Goal: Information Seeking & Learning: Learn about a topic

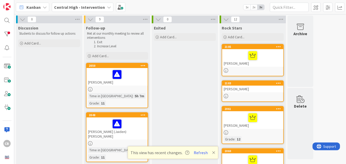
click at [139, 68] on div "[PERSON_NAME]" at bounding box center [117, 77] width 61 height 18
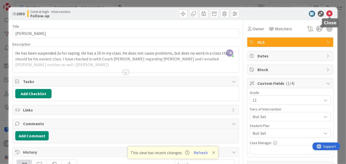
click at [329, 14] on icon at bounding box center [330, 14] width 6 height 6
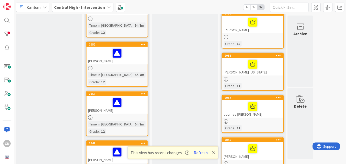
scroll to position [189, 0]
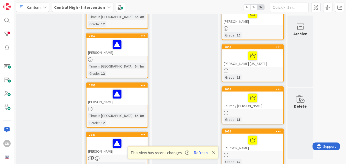
click at [126, 137] on div "[PERSON_NAME]" at bounding box center [117, 146] width 61 height 18
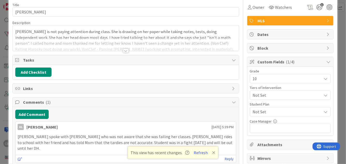
scroll to position [21, 0]
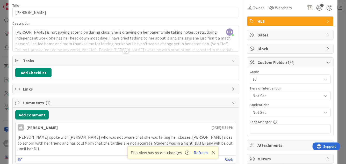
click at [126, 51] on div at bounding box center [126, 51] width 6 height 4
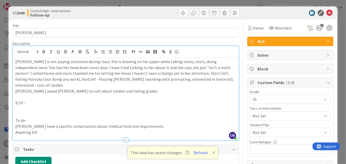
scroll to position [0, 0]
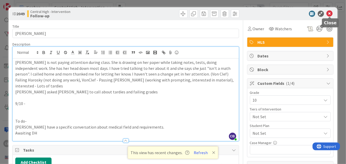
click at [329, 14] on icon at bounding box center [330, 14] width 6 height 6
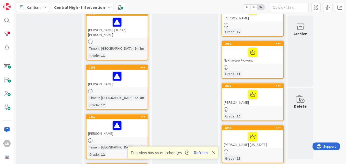
scroll to position [40, 0]
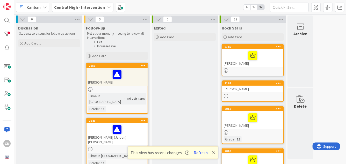
click at [138, 80] on div "[PERSON_NAME]" at bounding box center [117, 77] width 61 height 18
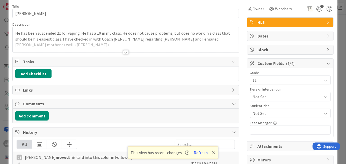
scroll to position [21, 0]
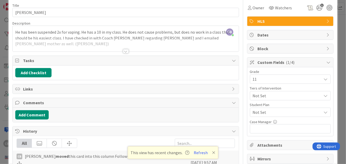
click at [125, 49] on div at bounding box center [126, 51] width 6 height 4
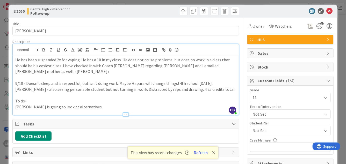
scroll to position [0, 0]
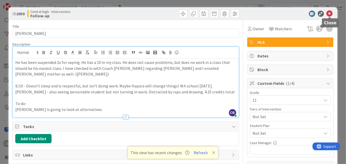
click at [328, 15] on icon at bounding box center [330, 14] width 6 height 6
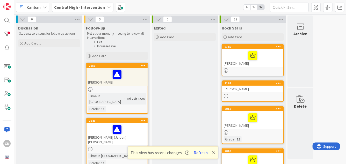
click at [142, 80] on div "[PERSON_NAME]" at bounding box center [117, 77] width 61 height 18
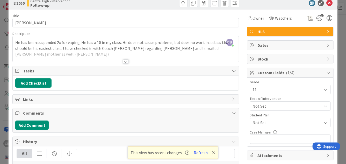
scroll to position [10, 0]
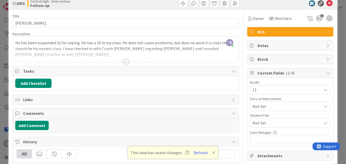
click at [161, 54] on div at bounding box center [126, 55] width 226 height 13
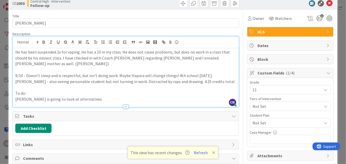
click at [16, 98] on p "[PERSON_NAME] is going to look at alternatives." at bounding box center [125, 99] width 221 height 6
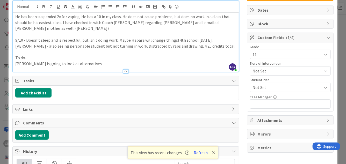
scroll to position [0, 0]
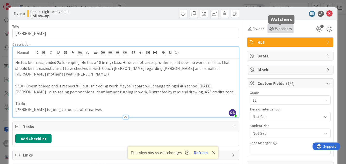
click at [280, 30] on span "Watchers" at bounding box center [283, 29] width 17 height 6
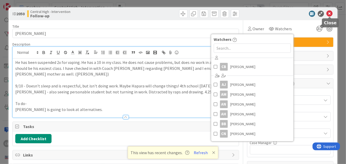
click at [331, 15] on icon at bounding box center [330, 14] width 6 height 6
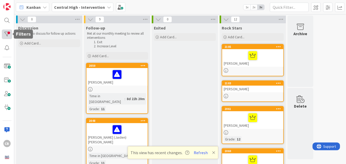
click at [7, 36] on div at bounding box center [7, 35] width 10 height 10
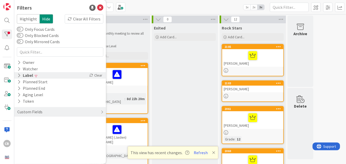
click at [20, 76] on icon at bounding box center [18, 75] width 3 height 4
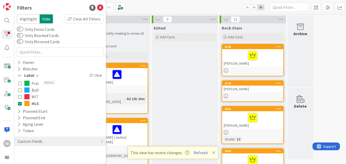
click at [19, 104] on icon at bounding box center [20, 104] width 4 height 4
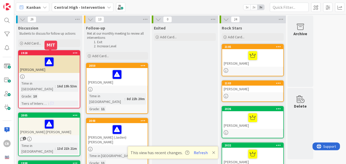
click at [58, 54] on div "1928" at bounding box center [50, 53] width 59 height 4
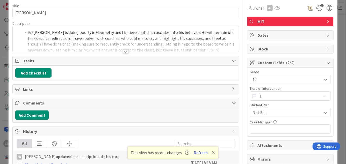
scroll to position [21, 0]
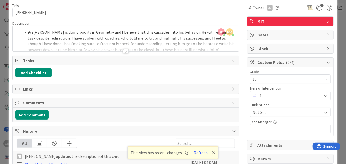
click at [124, 51] on div at bounding box center [126, 51] width 6 height 4
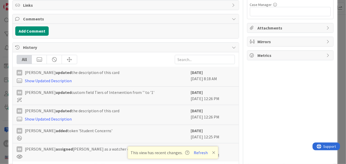
scroll to position [152, 0]
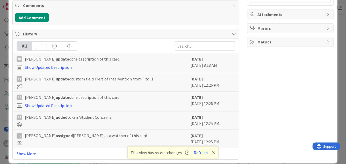
click at [124, 133] on div "RR [PERSON_NAME] assigned [PERSON_NAME] as a watcher of this card" at bounding box center [103, 139] width 172 height 13
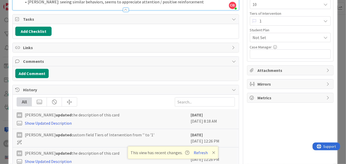
scroll to position [0, 0]
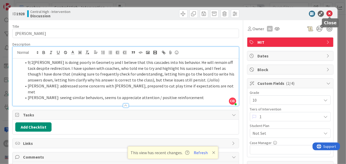
click at [330, 12] on icon at bounding box center [330, 14] width 6 height 6
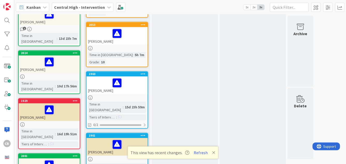
scroll to position [416, 0]
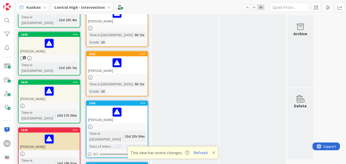
click at [65, 133] on div "[PERSON_NAME]" at bounding box center [49, 142] width 61 height 18
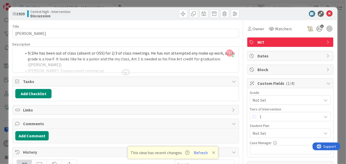
click at [125, 71] on div at bounding box center [126, 72] width 6 height 4
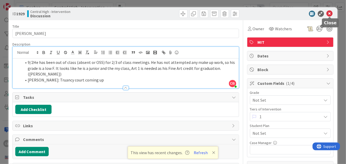
click at [331, 13] on icon at bounding box center [330, 14] width 6 height 6
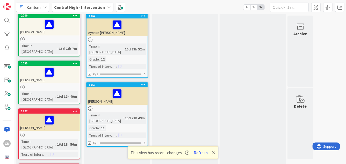
click at [72, 115] on div at bounding box center [49, 120] width 58 height 11
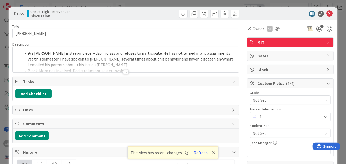
click at [126, 74] on div at bounding box center [126, 72] width 6 height 4
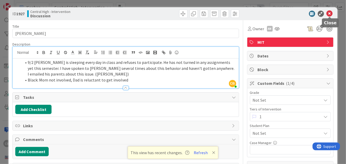
click at [327, 14] on icon at bounding box center [330, 14] width 6 height 6
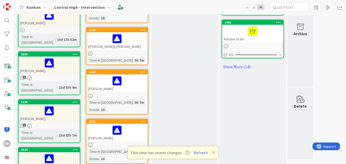
scroll to position [355, 0]
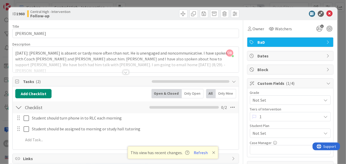
click at [126, 73] on div at bounding box center [126, 72] width 6 height 4
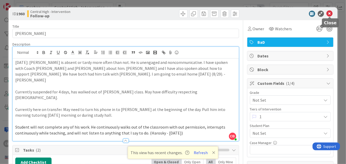
click at [331, 13] on icon at bounding box center [330, 14] width 6 height 6
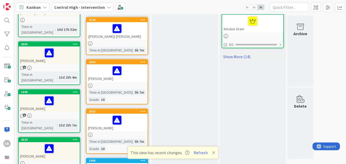
scroll to position [323, 0]
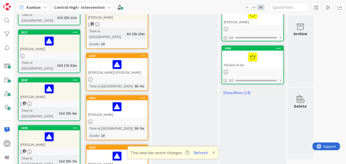
click at [136, 150] on div "[PERSON_NAME]" at bounding box center [117, 159] width 61 height 18
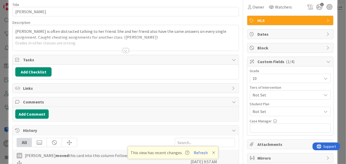
scroll to position [27, 0]
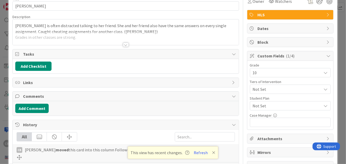
click at [126, 45] on div at bounding box center [126, 45] width 6 height 4
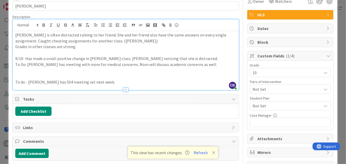
scroll to position [0, 0]
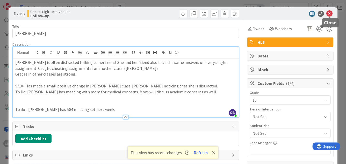
click at [330, 14] on icon at bounding box center [330, 14] width 6 height 6
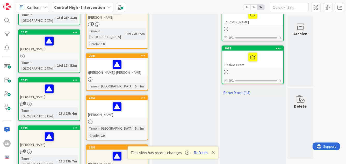
click at [113, 101] on div "[PERSON_NAME]" at bounding box center [117, 110] width 61 height 18
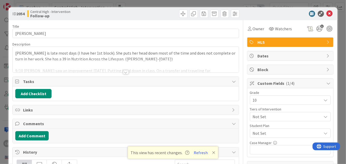
click at [126, 73] on div at bounding box center [126, 72] width 6 height 4
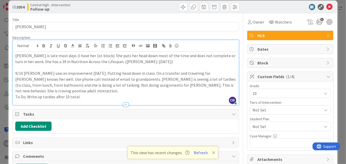
scroll to position [8, 0]
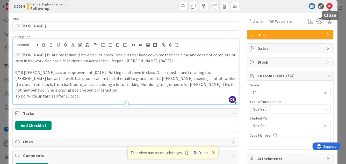
click at [330, 5] on icon at bounding box center [330, 6] width 6 height 6
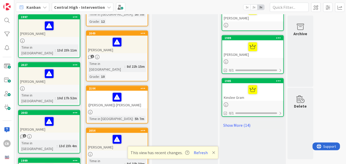
click at [132, 92] on div at bounding box center [117, 97] width 58 height 11
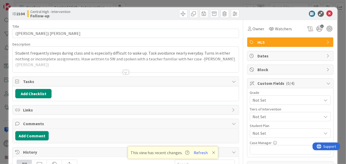
click at [125, 73] on div at bounding box center [126, 72] width 6 height 4
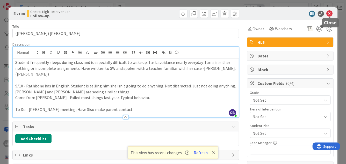
click at [330, 14] on icon at bounding box center [330, 14] width 6 height 6
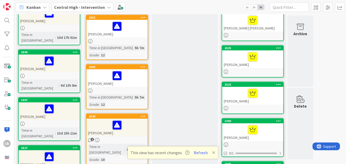
scroll to position [203, 0]
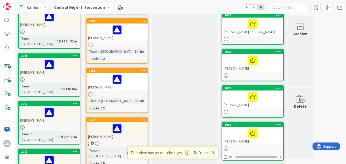
click at [133, 74] on div at bounding box center [117, 79] width 58 height 11
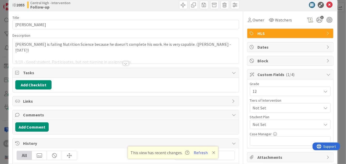
scroll to position [10, 0]
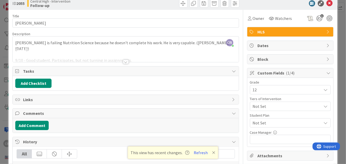
click at [127, 61] on div at bounding box center [126, 62] width 6 height 4
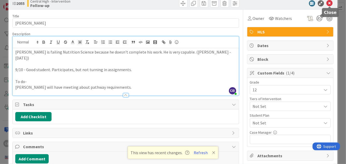
click at [330, 0] on icon at bounding box center [330, 3] width 6 height 6
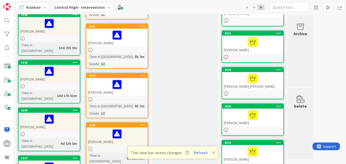
click at [134, 78] on div "[PERSON_NAME]" at bounding box center [117, 87] width 61 height 18
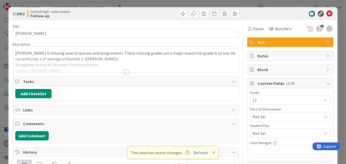
click at [126, 73] on div at bounding box center [126, 72] width 6 height 4
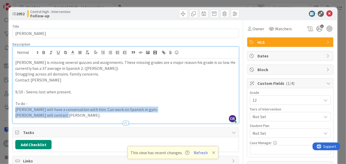
drag, startPoint x: 89, startPoint y: 116, endPoint x: 13, endPoint y: 108, distance: 76.9
click at [13, 108] on div "[PERSON_NAME] is missing several quizzes and assignments. These missing grades …" at bounding box center [126, 91] width 226 height 65
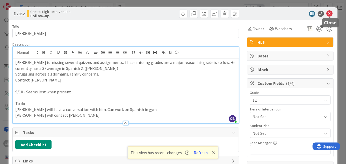
click at [330, 13] on icon at bounding box center [330, 14] width 6 height 6
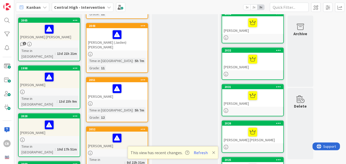
click at [101, 83] on div at bounding box center [117, 88] width 58 height 11
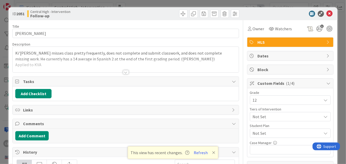
click at [126, 72] on div at bounding box center [126, 72] width 6 height 4
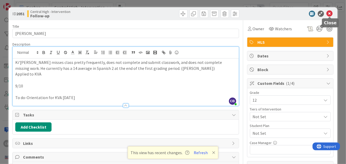
click at [330, 13] on icon at bounding box center [330, 14] width 6 height 6
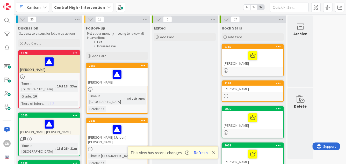
click at [137, 76] on div at bounding box center [117, 74] width 58 height 11
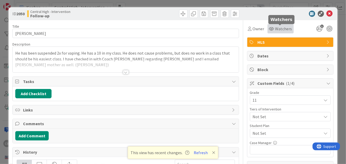
click at [284, 28] on span "Watchers" at bounding box center [283, 29] width 17 height 6
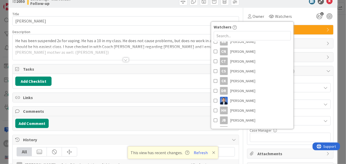
scroll to position [13, 0]
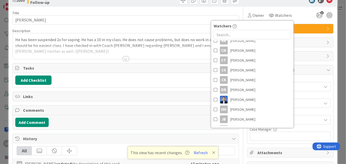
click at [125, 58] on div at bounding box center [126, 59] width 6 height 4
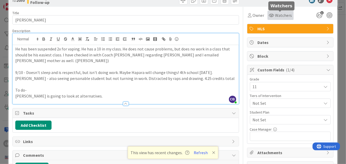
click at [282, 16] on span "Watchers" at bounding box center [283, 15] width 17 height 6
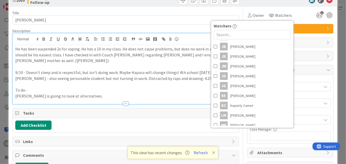
scroll to position [410, 0]
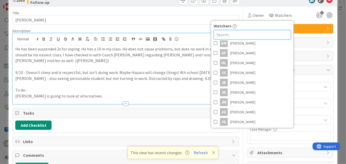
click at [224, 32] on input "text" at bounding box center [252, 34] width 77 height 9
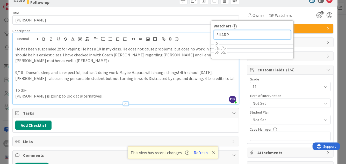
type input "SHARP"
click at [301, 14] on div "Owner Watchers Watchers SHARP 1" at bounding box center [290, 15] width 87 height 9
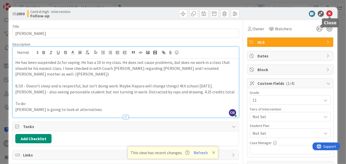
click at [331, 12] on icon at bounding box center [330, 14] width 6 height 6
